Goal: Navigation & Orientation: Find specific page/section

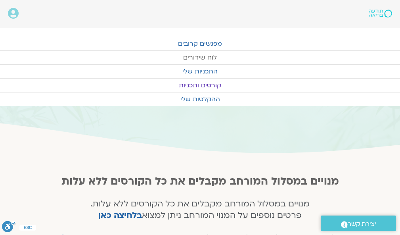
click at [242, 56] on link "לוח שידורים" at bounding box center [200, 57] width 400 height 13
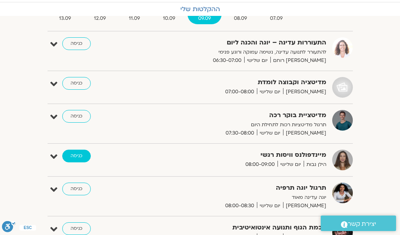
click at [76, 154] on link "כניסה" at bounding box center [76, 155] width 29 height 13
